Goal: Information Seeking & Learning: Check status

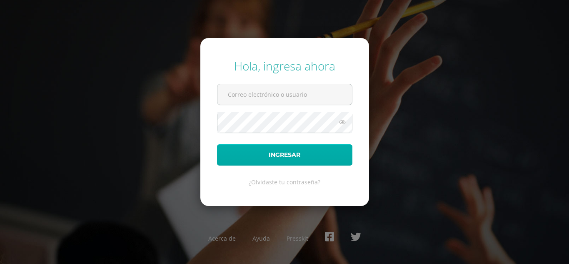
type input "maribelchalcu2023@maiagt.org"
click at [321, 164] on button "Ingresar" at bounding box center [284, 154] width 135 height 21
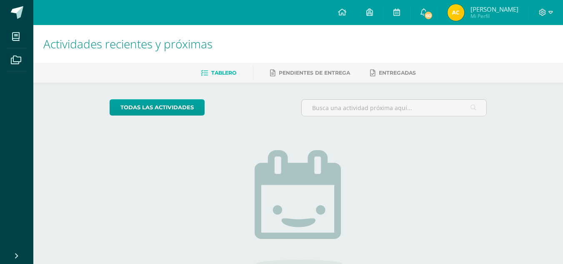
click at [477, 11] on span "[PERSON_NAME] Mi Perfil" at bounding box center [483, 12] width 74 height 17
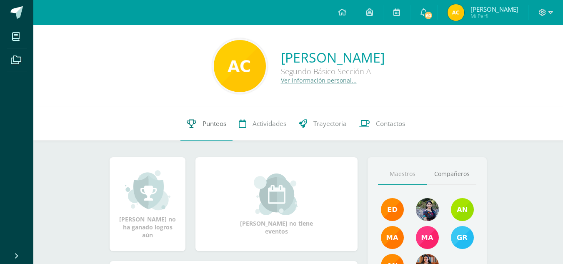
click at [221, 122] on span "Punteos" at bounding box center [214, 123] width 24 height 9
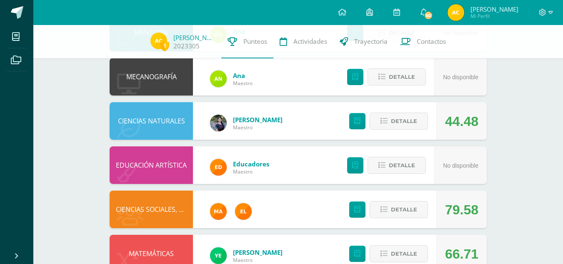
scroll to position [451, 0]
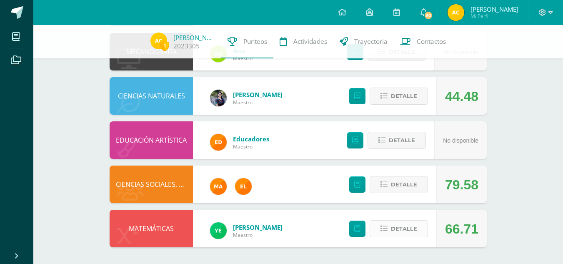
click at [403, 232] on span "Detalle" at bounding box center [404, 228] width 26 height 15
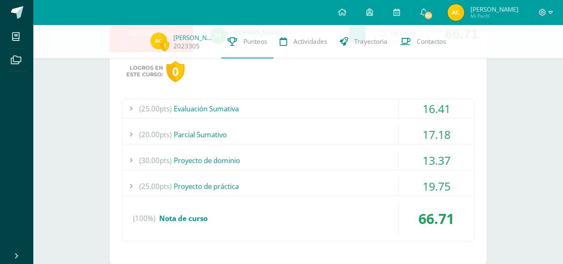
scroll to position [647, 0]
click at [372, 104] on div "(25.00pts) Evaluación Sumativa" at bounding box center [297, 108] width 351 height 19
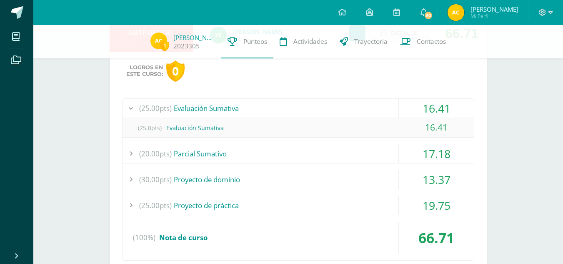
click at [372, 104] on div "(25.00pts) Evaluación Sumativa" at bounding box center [297, 108] width 351 height 19
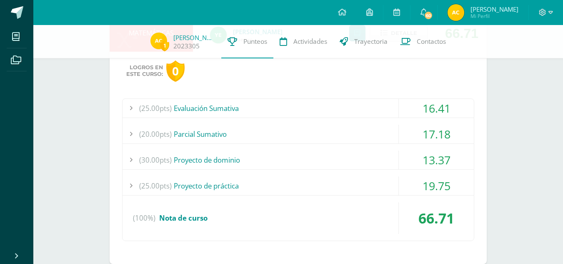
click at [365, 133] on div "(20.00pts) Parcial Sumativo" at bounding box center [297, 134] width 351 height 19
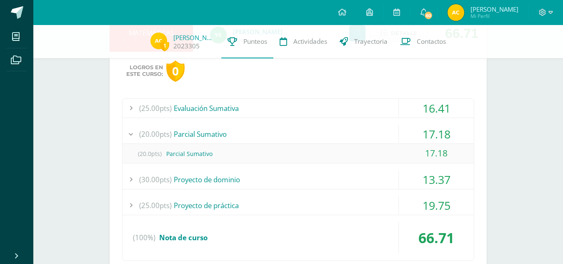
click at [365, 133] on div "(20.00pts) Parcial Sumativo" at bounding box center [297, 134] width 351 height 19
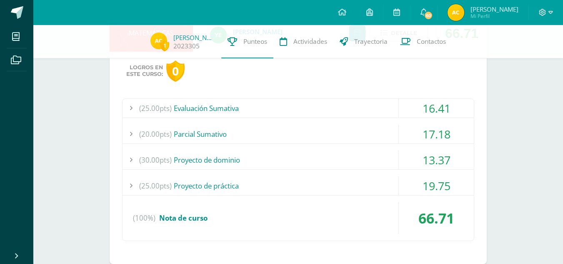
click at [365, 163] on div "(30.00pts) Proyecto de dominio" at bounding box center [297, 159] width 351 height 19
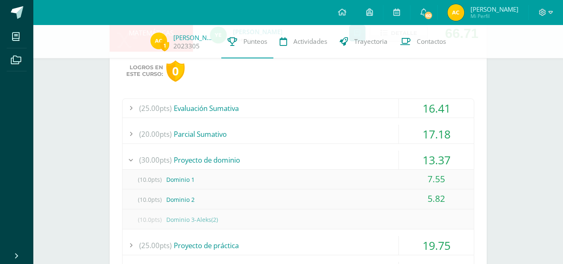
click at [365, 163] on div "(30.00pts) Proyecto de dominio" at bounding box center [297, 159] width 351 height 19
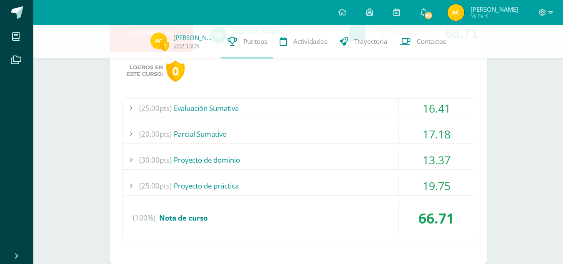
scroll to position [663, 0]
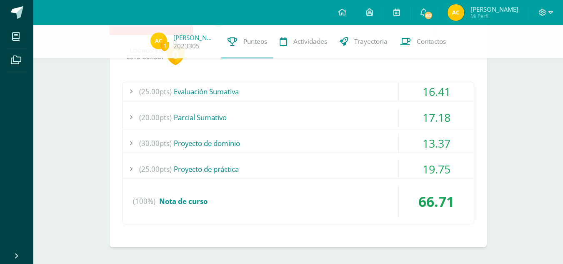
click at [358, 171] on div "(25.00pts) Proyecto de práctica" at bounding box center [297, 168] width 351 height 19
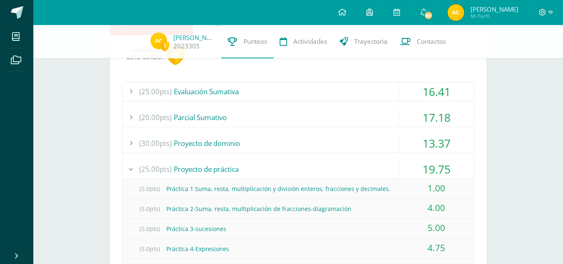
scroll to position [688, 0]
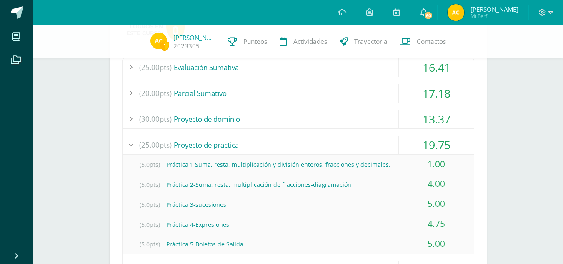
click at [355, 148] on div "(25.00pts) Proyecto de práctica" at bounding box center [297, 144] width 351 height 19
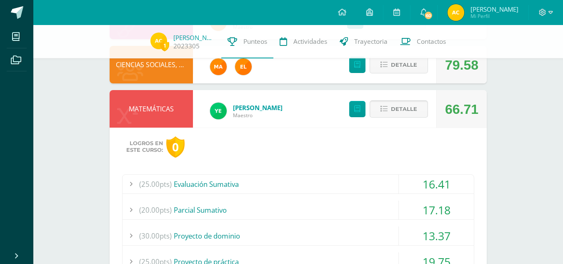
click at [406, 107] on span "Detalle" at bounding box center [404, 108] width 26 height 15
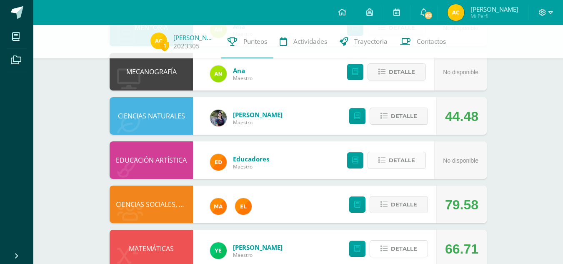
scroll to position [451, 0]
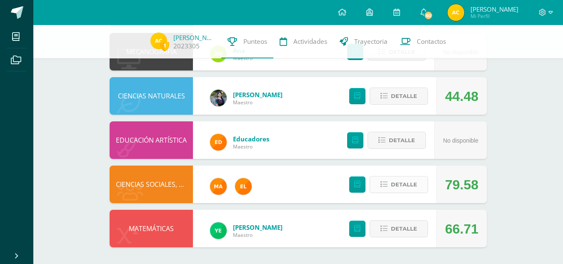
click at [397, 184] on span "Detalle" at bounding box center [404, 184] width 26 height 15
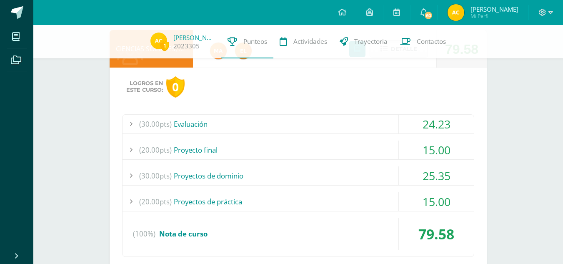
scroll to position [590, 0]
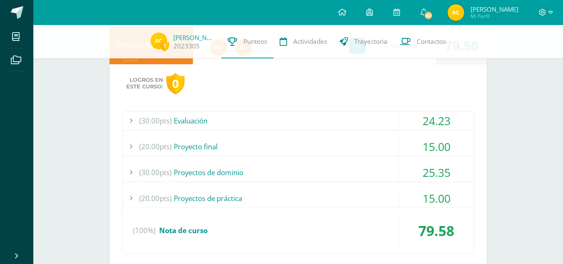
click at [368, 117] on div "(30.00pts) Evaluación" at bounding box center [297, 120] width 351 height 19
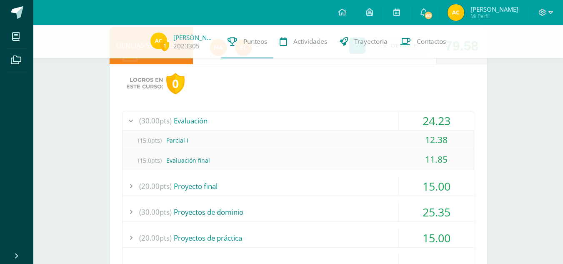
click at [368, 117] on div "(30.00pts) Evaluación" at bounding box center [297, 120] width 351 height 19
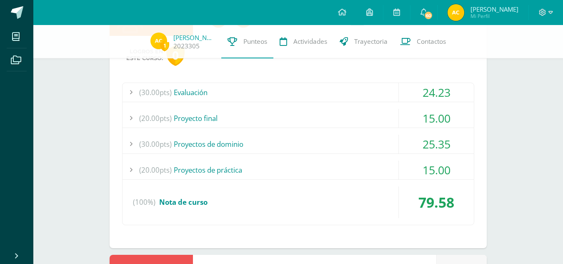
scroll to position [619, 0]
click at [368, 122] on div "(20.00pts) Proyecto final" at bounding box center [297, 117] width 351 height 19
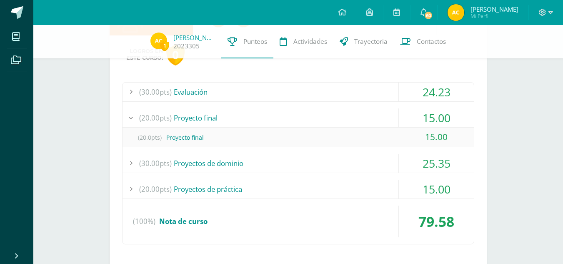
click at [368, 122] on div "(20.00pts) Proyecto final" at bounding box center [297, 117] width 351 height 19
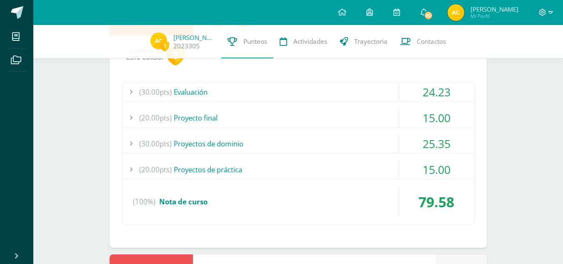
click at [376, 142] on div "(30.00pts) Proyectos de dominio" at bounding box center [297, 143] width 351 height 19
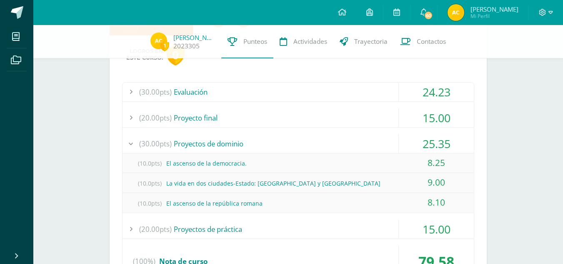
click at [376, 142] on div "(30.00pts) Proyectos de dominio" at bounding box center [297, 143] width 351 height 19
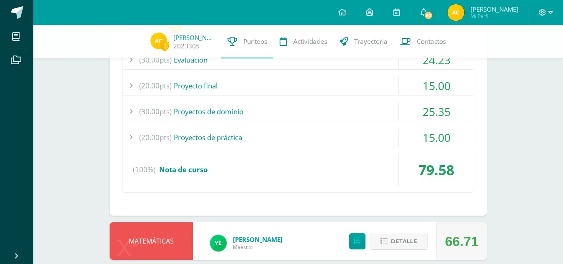
scroll to position [655, 0]
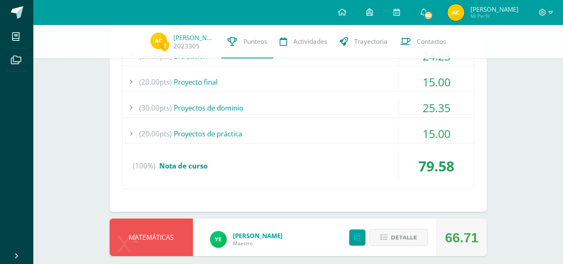
click at [376, 140] on div "(20.00pts) Proyectos de práctica" at bounding box center [297, 133] width 351 height 19
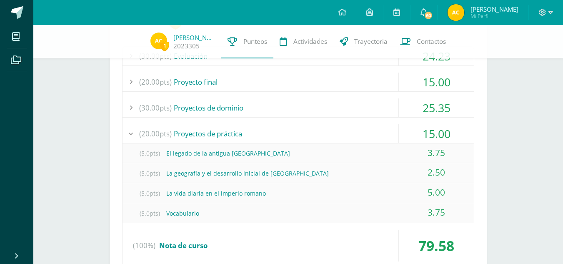
click at [376, 140] on div "(20.00pts) Proyectos de práctica" at bounding box center [297, 133] width 351 height 19
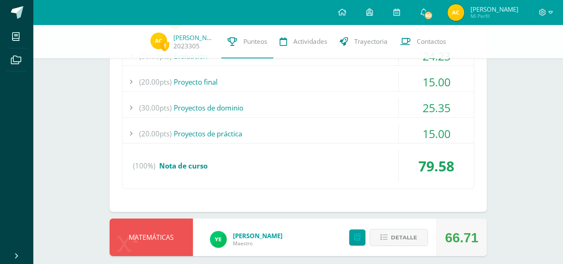
click at [376, 105] on div "(30.00pts) Proyectos de dominio" at bounding box center [297, 107] width 351 height 19
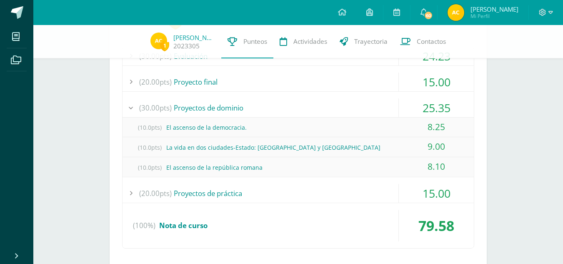
click at [376, 105] on div "(30.00pts) Proyectos de dominio" at bounding box center [297, 107] width 351 height 19
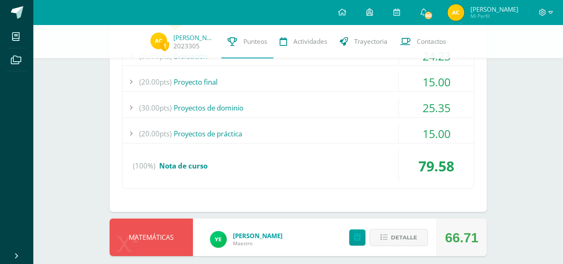
click at [376, 80] on div "(20.00pts) Proyecto final" at bounding box center [297, 81] width 351 height 19
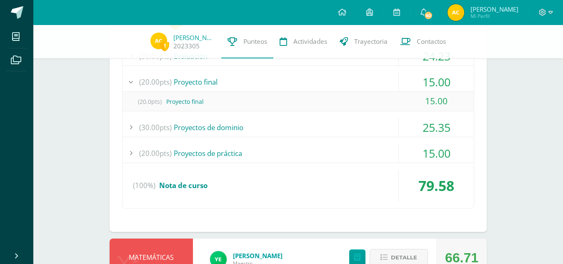
click at [376, 80] on div "(20.00pts) Proyecto final" at bounding box center [297, 81] width 351 height 19
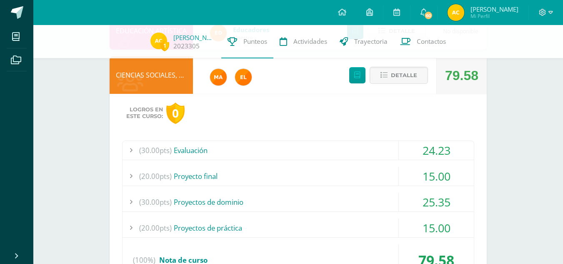
scroll to position [560, 0]
click at [372, 154] on div "(30.00pts) Evaluación" at bounding box center [297, 150] width 351 height 19
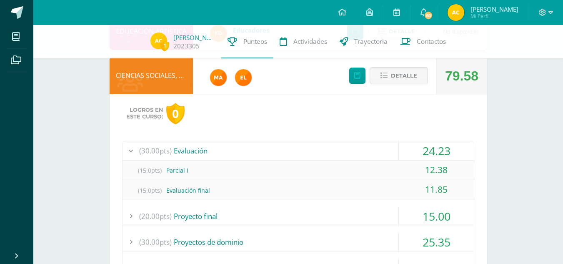
click at [372, 154] on div "(30.00pts) Evaluación" at bounding box center [297, 150] width 351 height 19
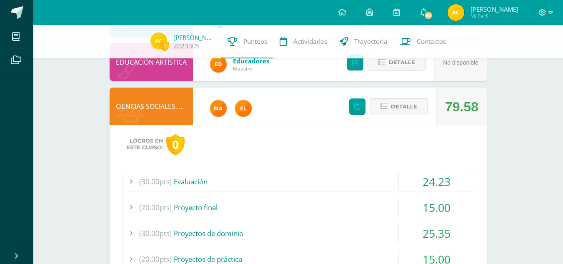
scroll to position [527, 0]
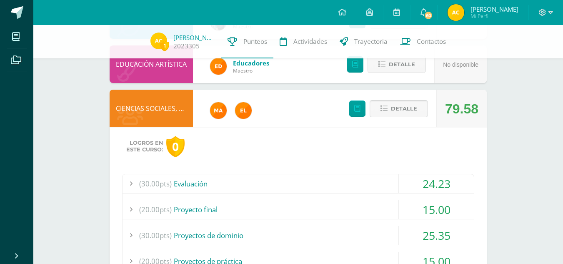
click at [397, 106] on span "Detalle" at bounding box center [404, 108] width 26 height 15
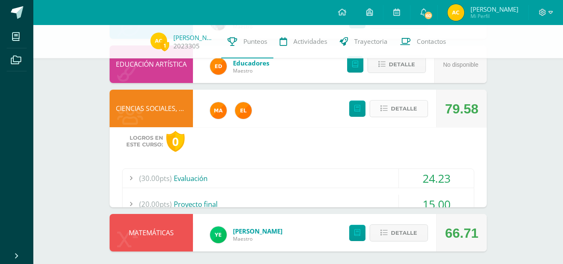
scroll to position [451, 0]
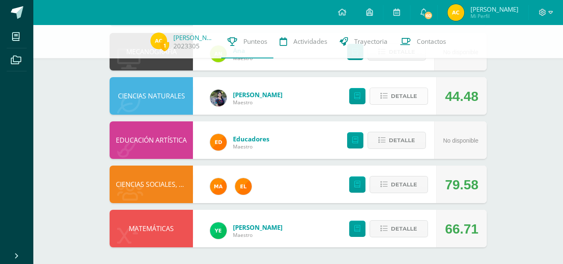
click at [405, 94] on span "Detalle" at bounding box center [404, 95] width 26 height 15
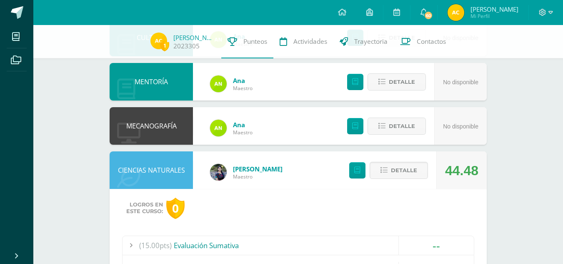
scroll to position [376, 0]
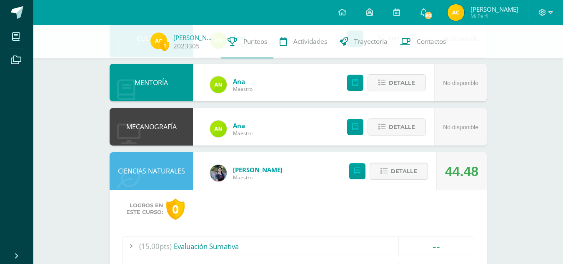
click at [406, 174] on span "Detalle" at bounding box center [404, 170] width 26 height 15
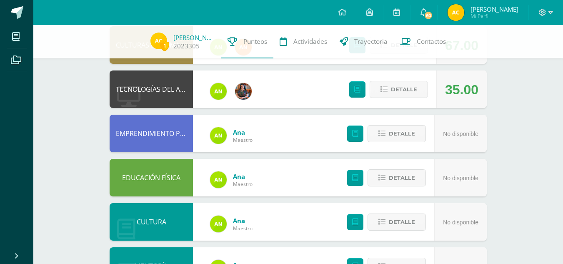
scroll to position [196, 0]
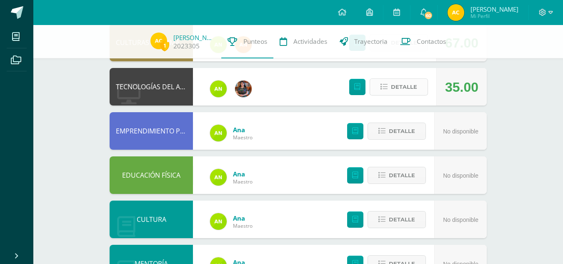
click at [403, 84] on span "Detalle" at bounding box center [404, 86] width 26 height 15
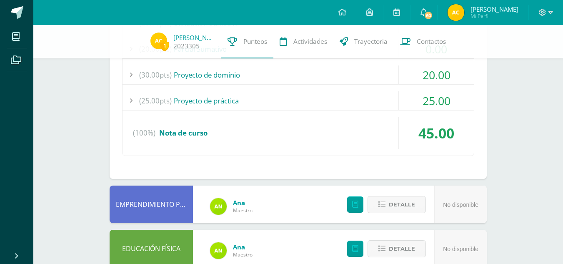
scroll to position [333, 0]
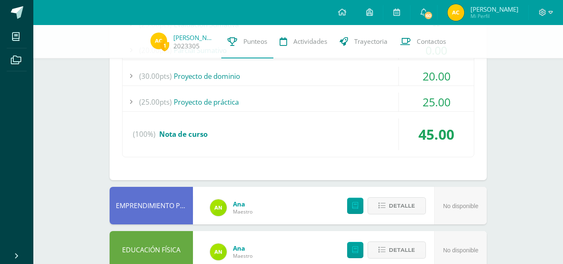
click at [395, 100] on div "(25.00pts) Proyecto de práctica" at bounding box center [297, 101] width 351 height 19
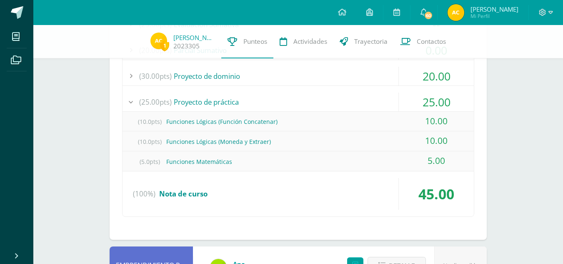
click at [395, 100] on div "(25.00pts) Proyecto de práctica" at bounding box center [297, 101] width 351 height 19
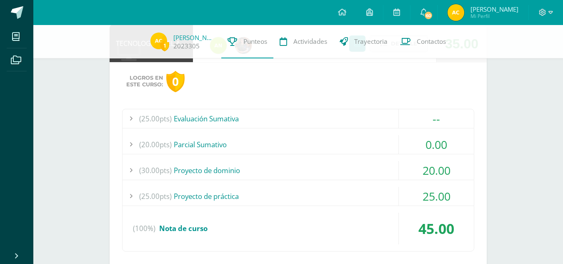
scroll to position [240, 0]
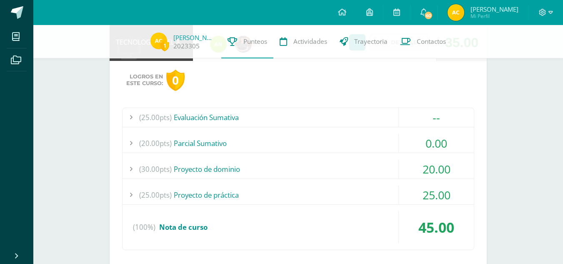
click at [379, 142] on div "(20.00pts) Parcial Sumativo" at bounding box center [297, 143] width 351 height 19
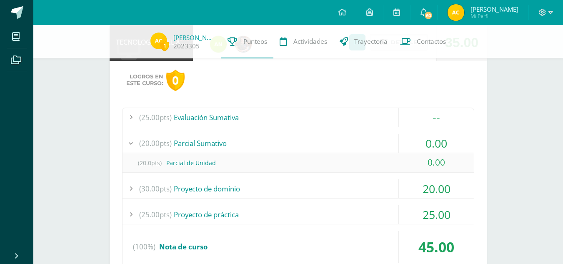
click at [379, 142] on div "(20.00pts) Parcial Sumativo" at bounding box center [297, 143] width 351 height 19
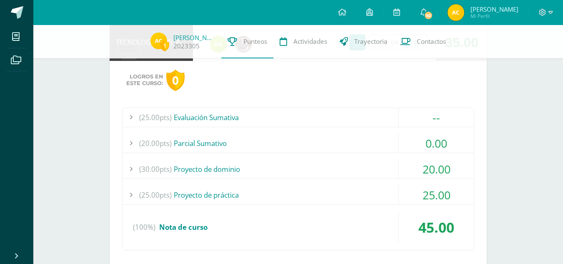
click at [386, 163] on div "(30.00pts) Proyecto de dominio" at bounding box center [297, 168] width 351 height 19
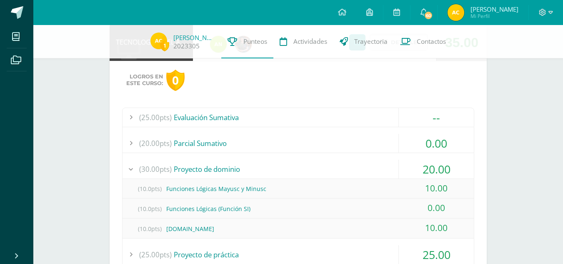
click at [386, 163] on div "(30.00pts) Proyecto de dominio" at bounding box center [297, 168] width 351 height 19
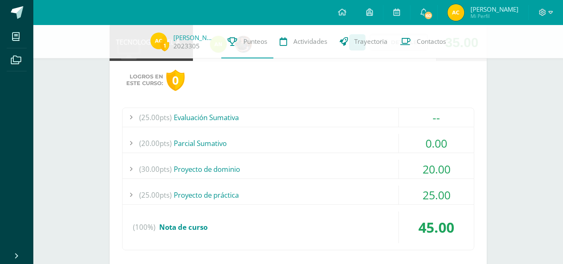
click at [390, 141] on div "(20.00pts) Parcial Sumativo" at bounding box center [297, 143] width 351 height 19
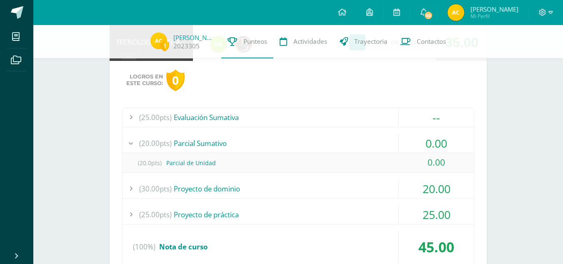
click at [390, 141] on div "(20.00pts) Parcial Sumativo" at bounding box center [297, 143] width 351 height 19
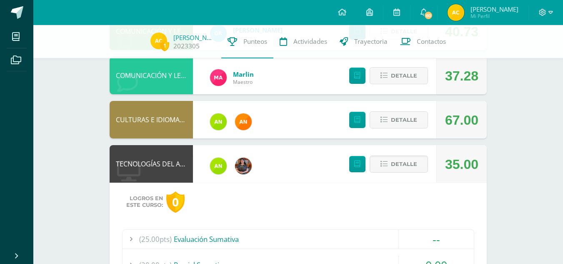
scroll to position [113, 0]
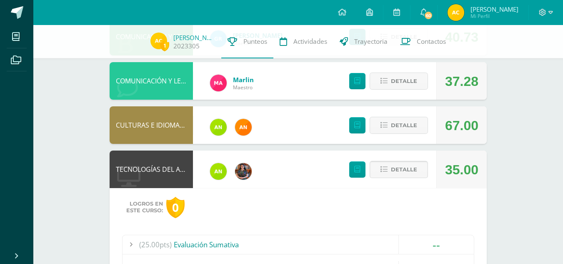
click at [402, 167] on span "Detalle" at bounding box center [404, 169] width 26 height 15
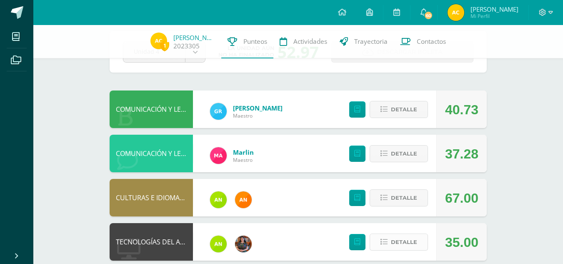
scroll to position [0, 0]
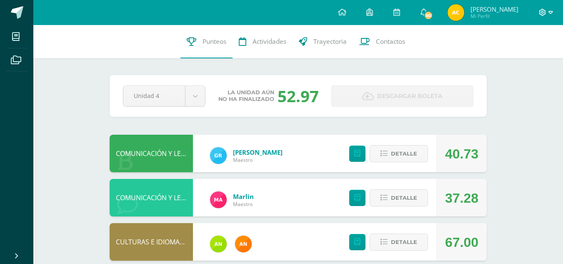
click at [547, 10] on span at bounding box center [545, 12] width 14 height 9
click at [522, 56] on span "Cerrar sesión" at bounding box center [523, 56] width 37 height 8
